Goal: Information Seeking & Learning: Learn about a topic

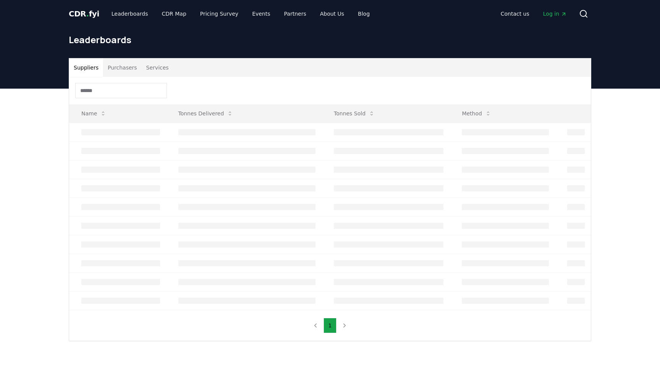
click at [133, 74] on button "Purchasers" at bounding box center [122, 67] width 39 height 18
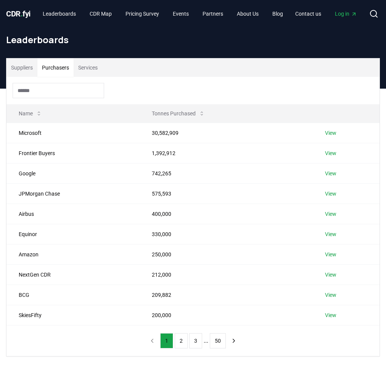
click at [92, 339] on div "Name Tonnes Purchased Microsoft 30,582,909 View Frontier Buyers 1,392,912 View …" at bounding box center [192, 216] width 373 height 279
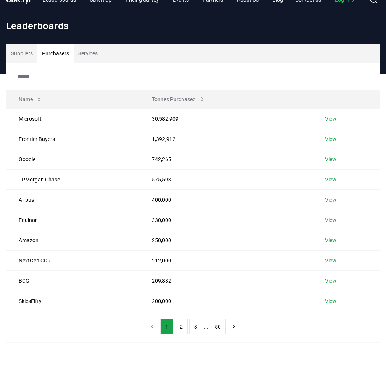
scroll to position [16, 0]
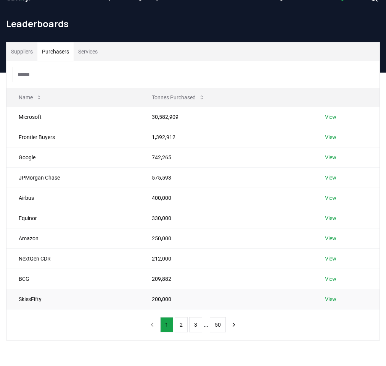
click at [328, 300] on link "View" at bounding box center [330, 299] width 11 height 8
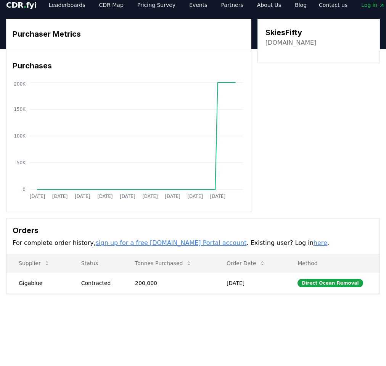
scroll to position [10, 0]
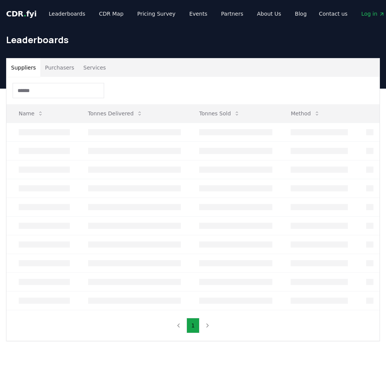
scroll to position [16, 0]
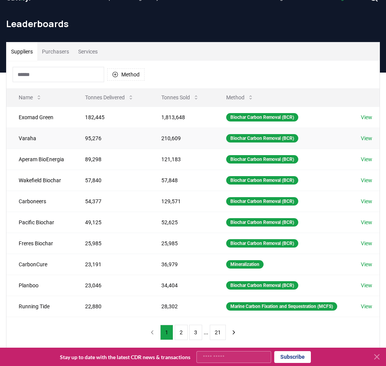
click at [365, 139] on link "View" at bounding box center [366, 138] width 11 height 8
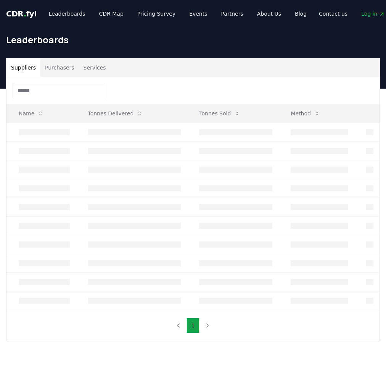
scroll to position [16, 0]
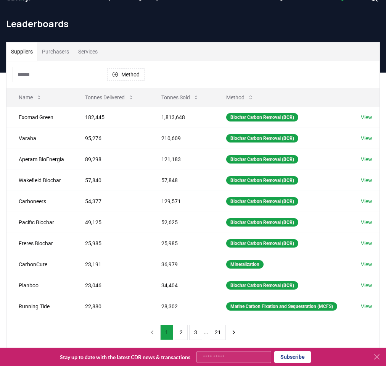
click at [74, 52] on button "Purchasers" at bounding box center [55, 51] width 36 height 18
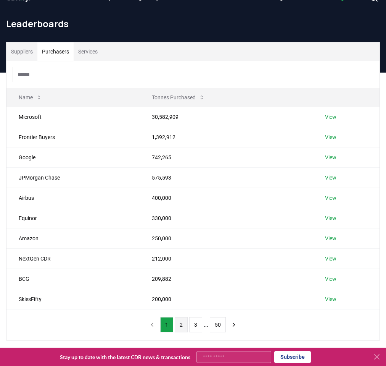
click at [178, 326] on button "2" at bounding box center [181, 324] width 13 height 15
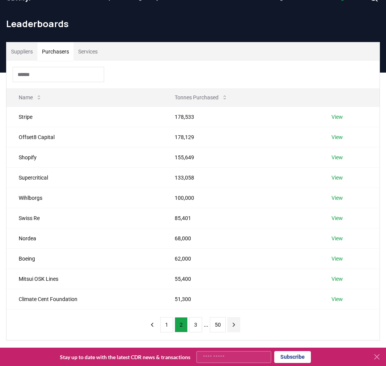
click at [234, 323] on icon "next page" at bounding box center [234, 324] width 7 height 7
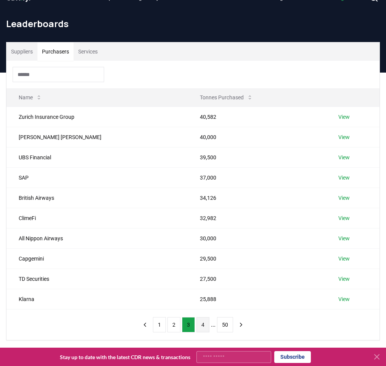
click at [208, 324] on button "4" at bounding box center [203, 324] width 13 height 15
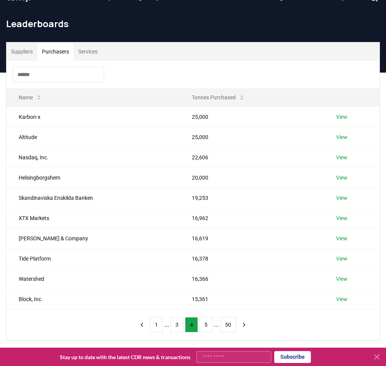
click at [274, 320] on div "Name Tonnes Purchased Karbon-x 25,000 View Altitude 25,000 View Nasdaq, Inc. 22…" at bounding box center [192, 200] width 373 height 279
click at [248, 323] on icon "next page" at bounding box center [244, 324] width 7 height 7
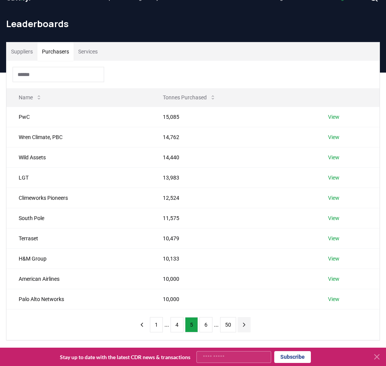
click at [247, 321] on icon "next page" at bounding box center [244, 324] width 7 height 7
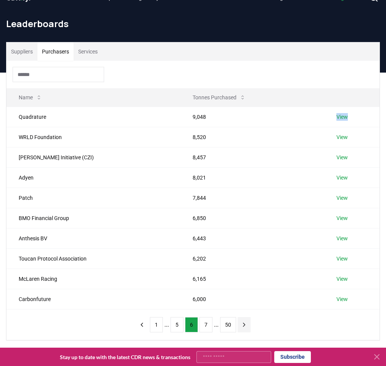
click at [245, 321] on icon "next page" at bounding box center [244, 324] width 7 height 7
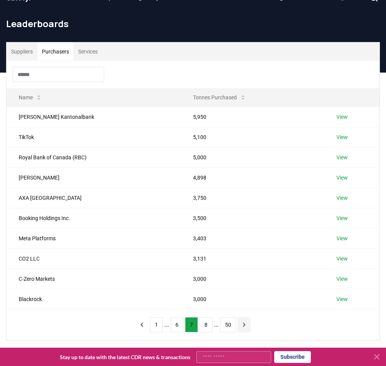
click at [246, 323] on icon "next page" at bounding box center [244, 324] width 7 height 7
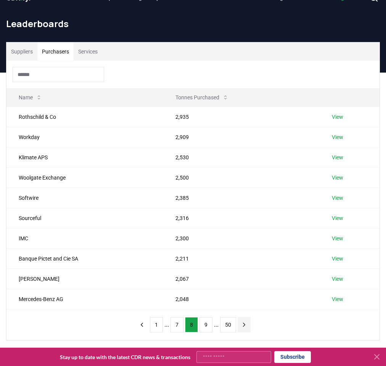
click at [245, 320] on button "next page" at bounding box center [244, 324] width 13 height 15
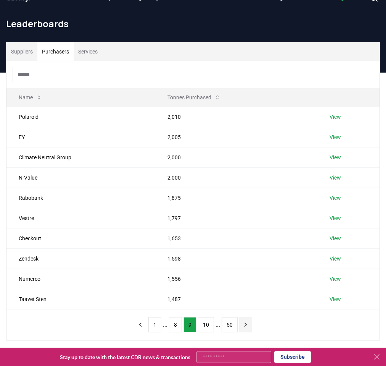
click at [247, 323] on icon "next page" at bounding box center [245, 324] width 7 height 7
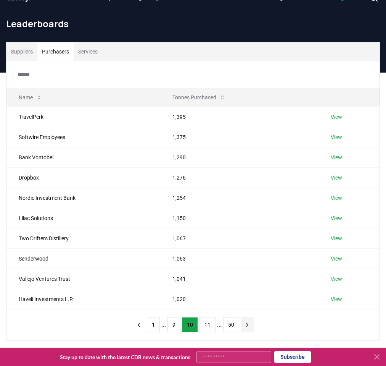
click at [246, 325] on icon "next page" at bounding box center [247, 324] width 7 height 7
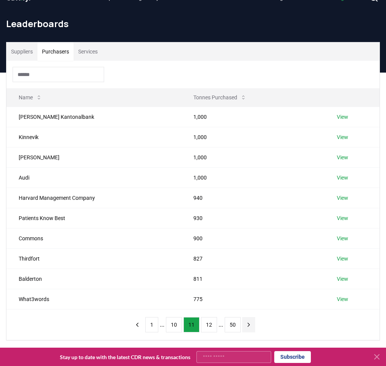
click at [247, 320] on button "next page" at bounding box center [248, 324] width 13 height 15
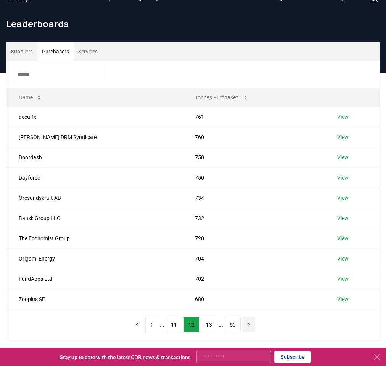
click at [248, 321] on icon "next page" at bounding box center [249, 324] width 7 height 7
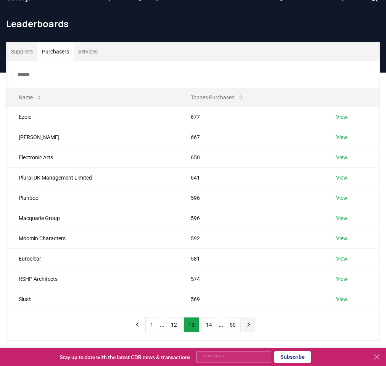
click at [246, 324] on icon "next page" at bounding box center [249, 324] width 7 height 7
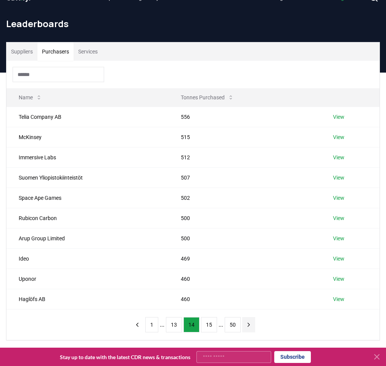
click at [246, 324] on icon "next page" at bounding box center [249, 324] width 7 height 7
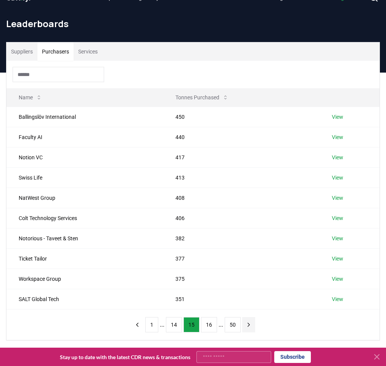
click at [246, 324] on icon "next page" at bounding box center [249, 324] width 7 height 7
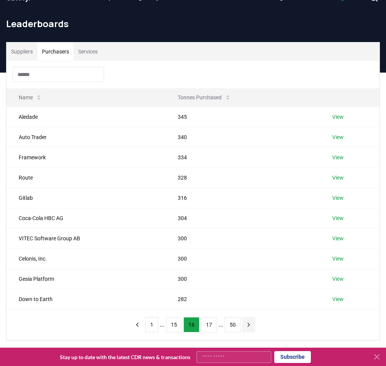
click at [244, 323] on button "next page" at bounding box center [248, 324] width 13 height 15
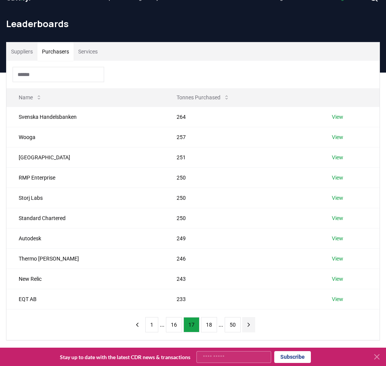
click at [247, 324] on icon "next page" at bounding box center [249, 324] width 7 height 7
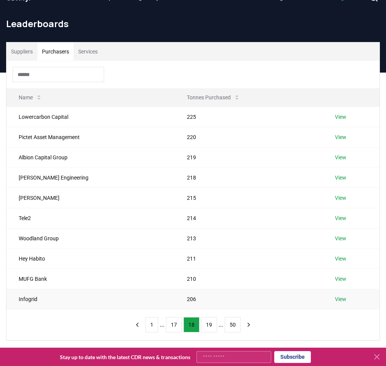
click at [29, 303] on td "Infogrid" at bounding box center [90, 299] width 168 height 20
click at [249, 323] on icon "next page" at bounding box center [249, 324] width 7 height 7
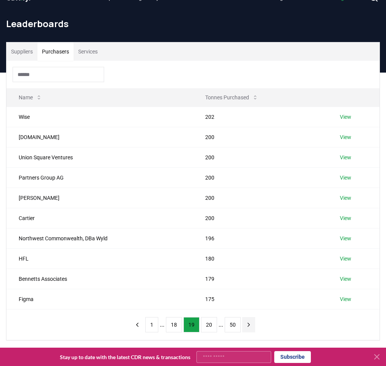
click at [252, 324] on icon "next page" at bounding box center [249, 324] width 7 height 7
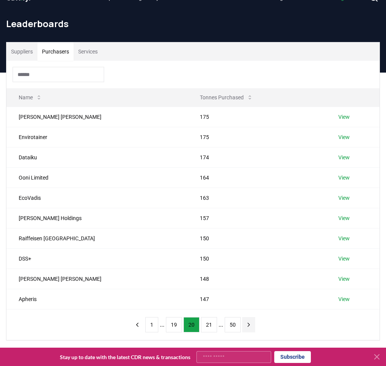
click at [247, 328] on button "next page" at bounding box center [248, 324] width 13 height 15
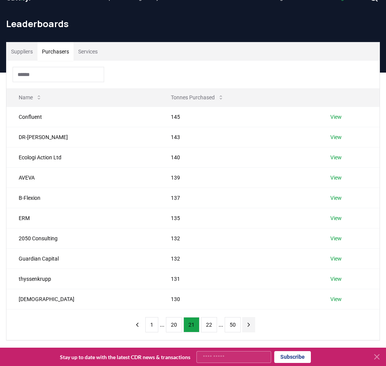
click at [247, 328] on button "next page" at bounding box center [248, 324] width 13 height 15
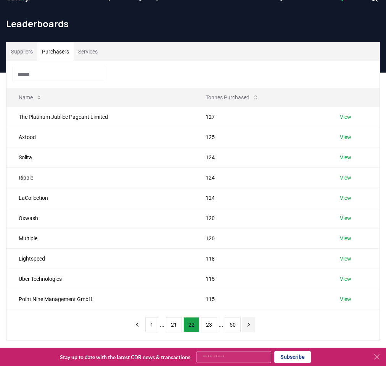
click at [250, 323] on icon "next page" at bounding box center [249, 324] width 7 height 7
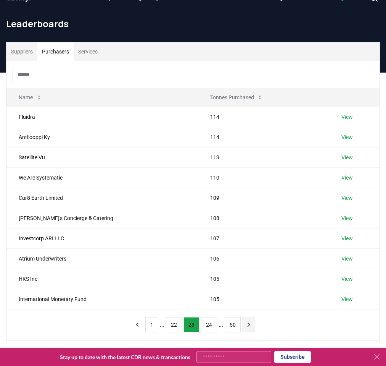
click at [250, 323] on icon "next page" at bounding box center [249, 324] width 2 height 3
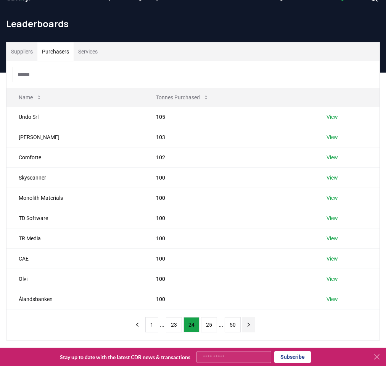
click at [250, 323] on icon "next page" at bounding box center [249, 324] width 2 height 3
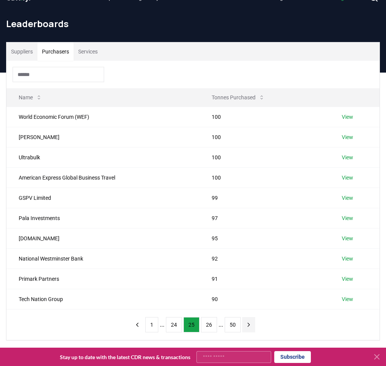
click at [249, 326] on icon "next page" at bounding box center [249, 324] width 2 height 3
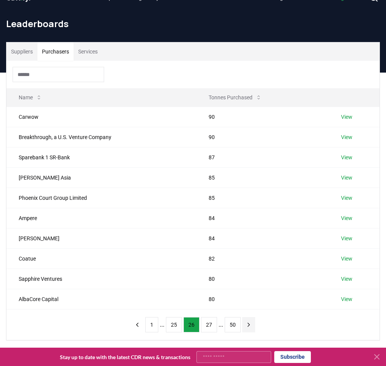
click at [249, 326] on icon "next page" at bounding box center [249, 324] width 2 height 3
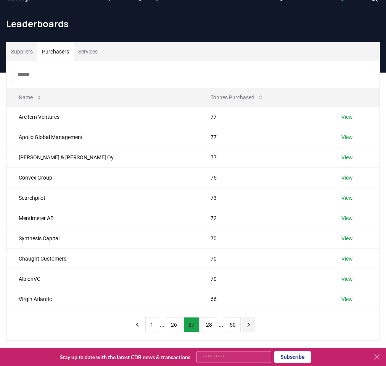
click at [249, 326] on icon "next page" at bounding box center [249, 324] width 2 height 3
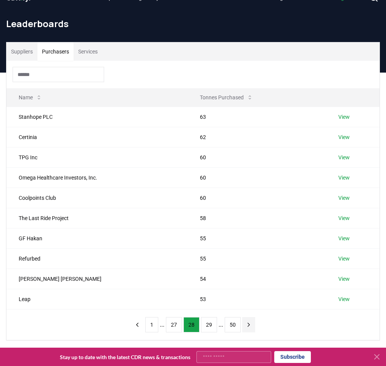
click at [250, 326] on icon "next page" at bounding box center [249, 324] width 2 height 3
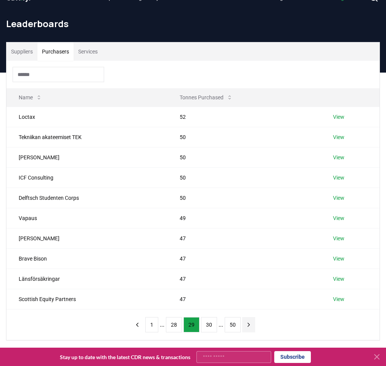
click at [250, 326] on icon "next page" at bounding box center [249, 324] width 2 height 3
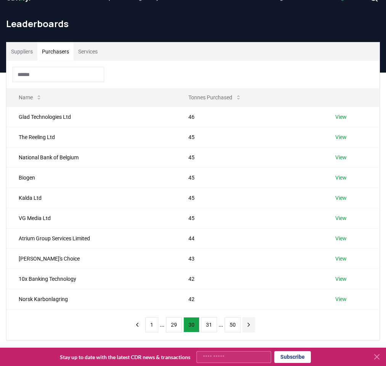
click at [250, 326] on icon "next page" at bounding box center [249, 324] width 7 height 7
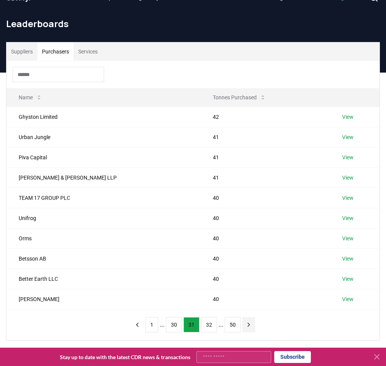
click at [250, 326] on icon "next page" at bounding box center [249, 324] width 7 height 7
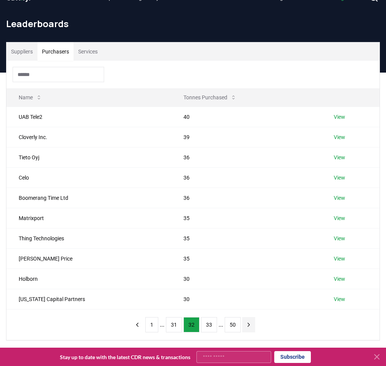
click at [250, 326] on icon "next page" at bounding box center [249, 324] width 7 height 7
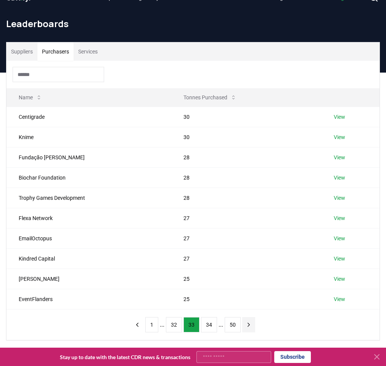
click at [250, 326] on icon "next page" at bounding box center [249, 324] width 2 height 3
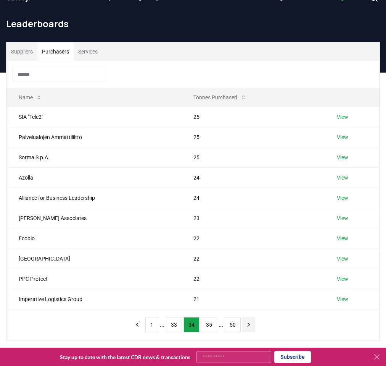
click at [250, 326] on icon "next page" at bounding box center [249, 324] width 2 height 3
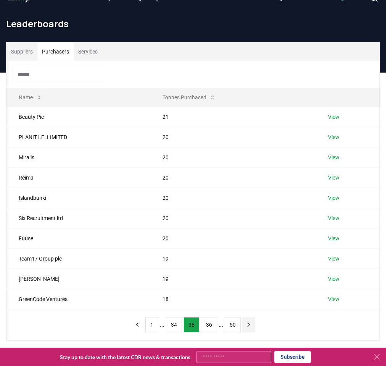
click at [250, 326] on icon "next page" at bounding box center [249, 324] width 2 height 3
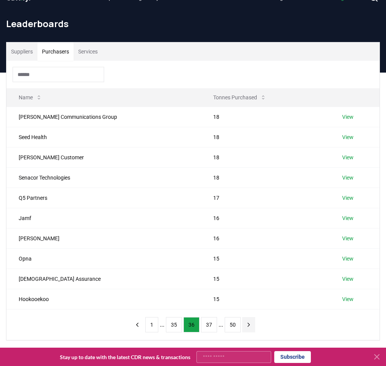
click at [250, 326] on icon "next page" at bounding box center [249, 324] width 2 height 3
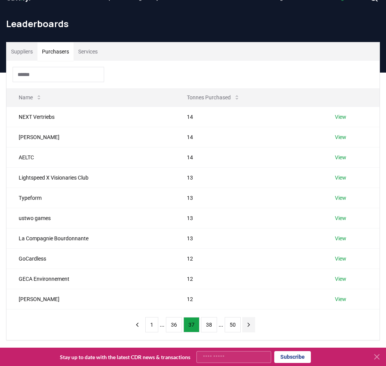
click at [250, 326] on icon "next page" at bounding box center [249, 324] width 2 height 3
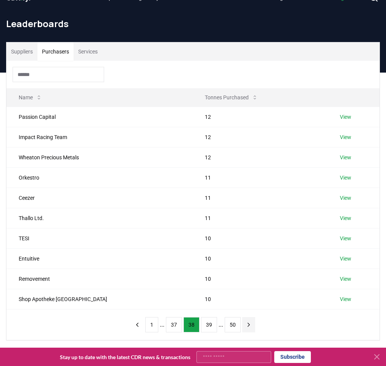
click at [250, 326] on icon "next page" at bounding box center [249, 324] width 2 height 3
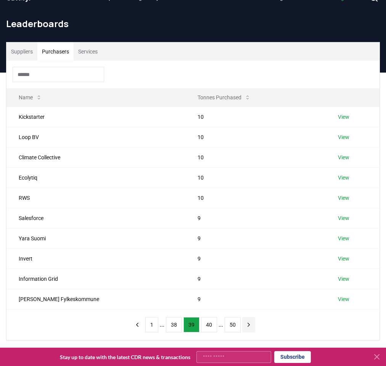
click at [252, 325] on icon "next page" at bounding box center [249, 324] width 7 height 7
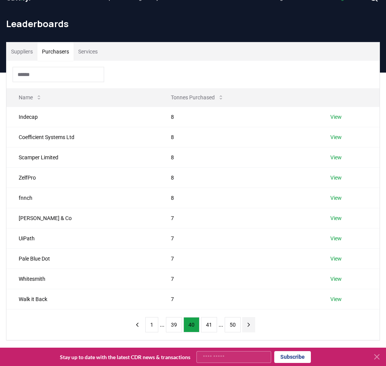
click at [252, 325] on icon "next page" at bounding box center [249, 324] width 7 height 7
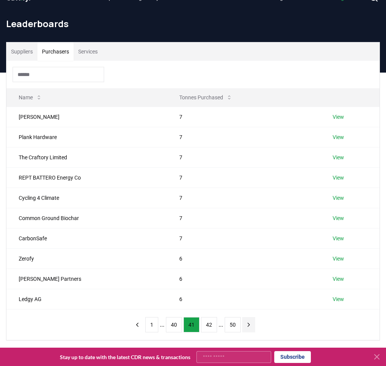
click at [252, 325] on icon "next page" at bounding box center [249, 324] width 7 height 7
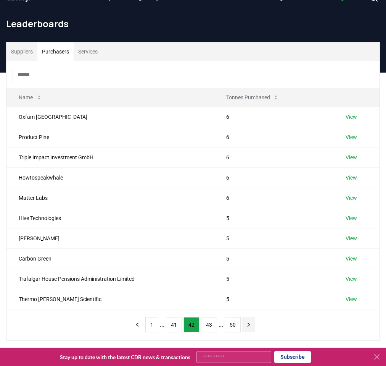
click at [252, 325] on icon "next page" at bounding box center [249, 324] width 7 height 7
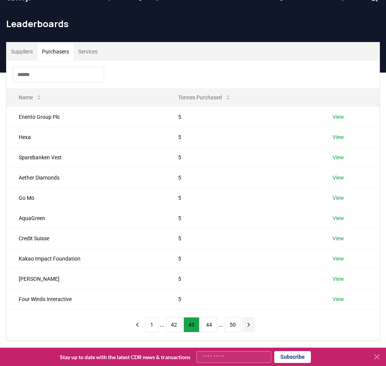
click at [247, 322] on icon "next page" at bounding box center [249, 324] width 7 height 7
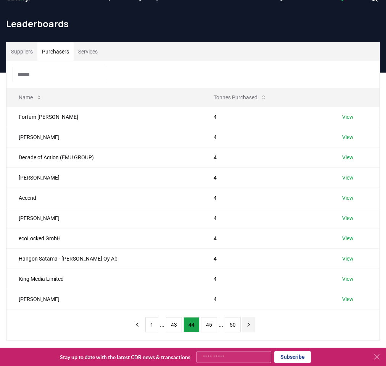
click at [247, 322] on icon "next page" at bounding box center [249, 324] width 7 height 7
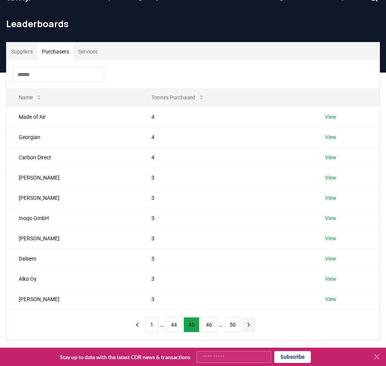
click at [247, 322] on icon "next page" at bounding box center [249, 324] width 7 height 7
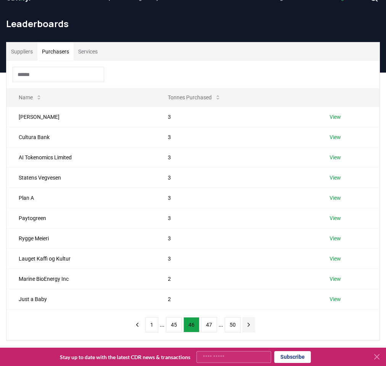
click at [247, 322] on icon "next page" at bounding box center [249, 324] width 7 height 7
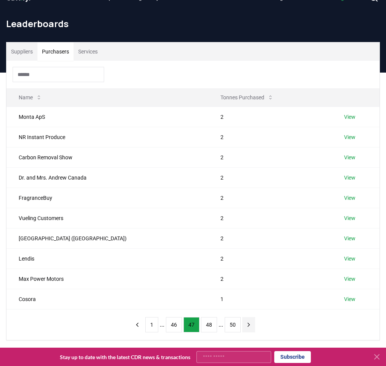
click at [247, 322] on icon "next page" at bounding box center [249, 324] width 7 height 7
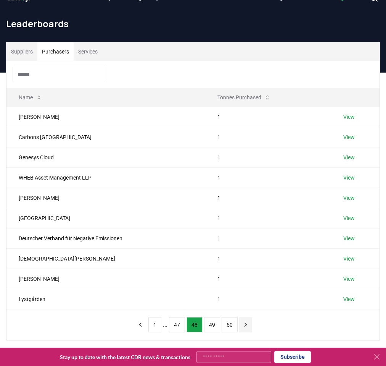
click at [247, 322] on icon "next page" at bounding box center [245, 324] width 7 height 7
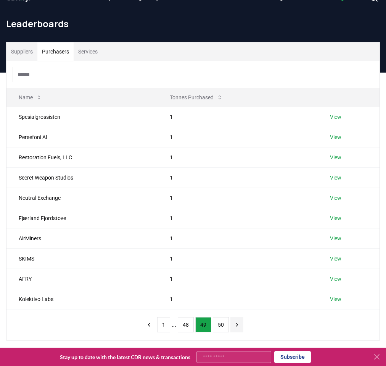
click at [247, 322] on div "1 ... 48 49 50" at bounding box center [193, 324] width 116 height 31
click at [233, 325] on button "next page" at bounding box center [237, 324] width 13 height 15
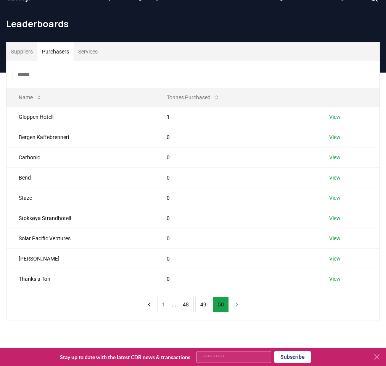
click at [240, 46] on div "Suppliers Purchasers Services" at bounding box center [192, 51] width 373 height 18
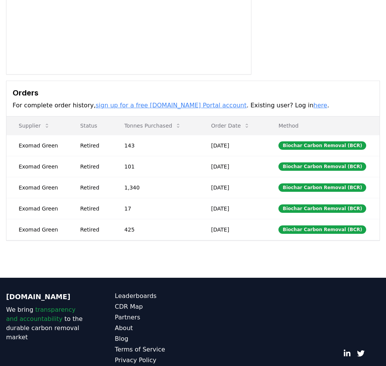
scroll to position [170, 0]
